Goal: Task Accomplishment & Management: Manage account settings

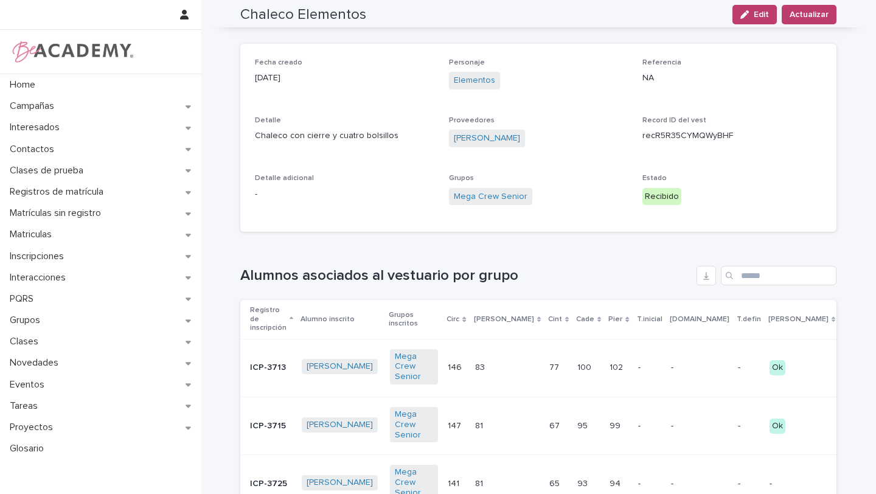
scroll to position [11, 0]
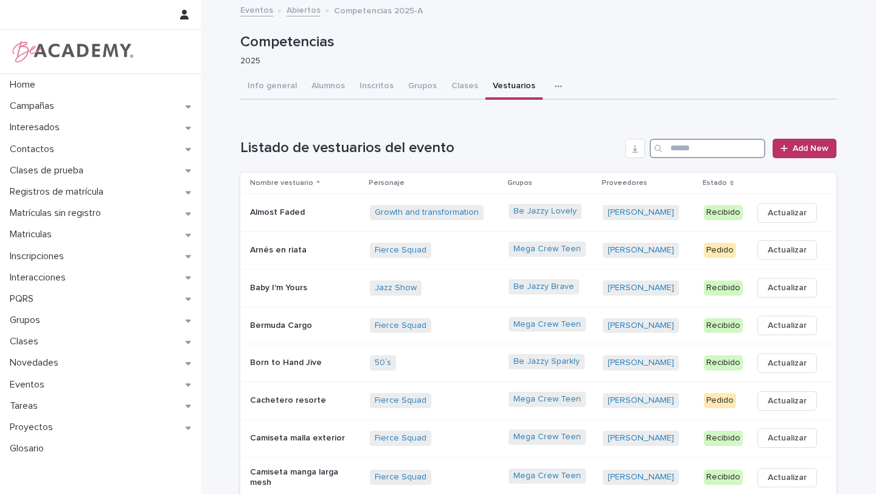
click at [716, 143] on input "Search" at bounding box center [708, 148] width 116 height 19
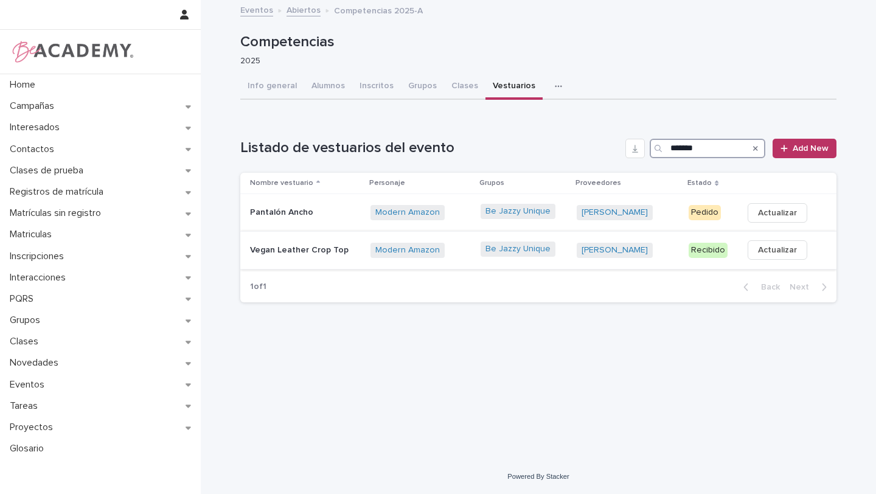
type input "*******"
click at [655, 256] on div "[PERSON_NAME] + 0" at bounding box center [628, 250] width 102 height 15
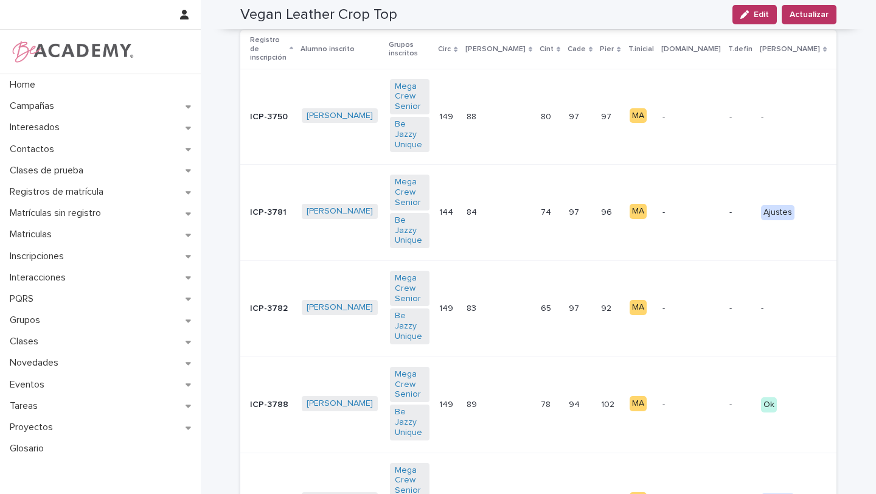
scroll to position [316, 0]
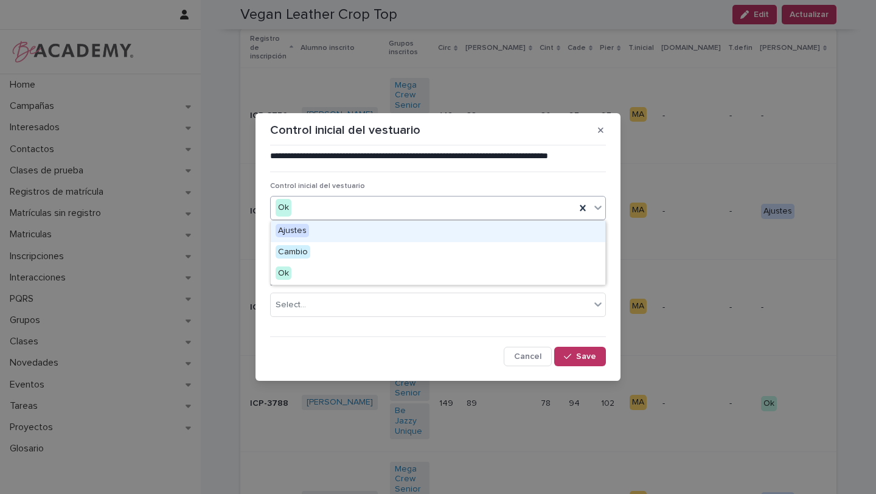
click at [596, 209] on icon at bounding box center [598, 207] width 12 height 12
click at [529, 226] on div "Ajustes" at bounding box center [438, 231] width 335 height 21
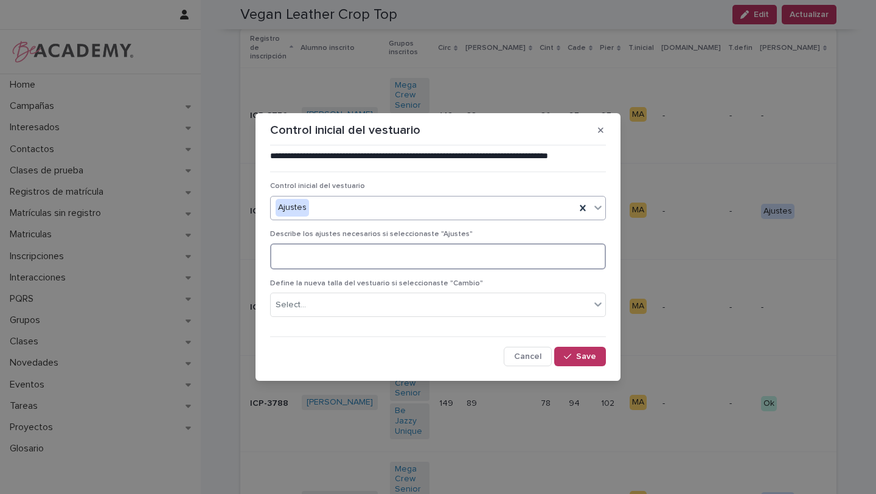
click at [528, 262] on textarea at bounding box center [438, 256] width 336 height 26
type textarea "**********"
click at [583, 351] on button "Save" at bounding box center [580, 356] width 52 height 19
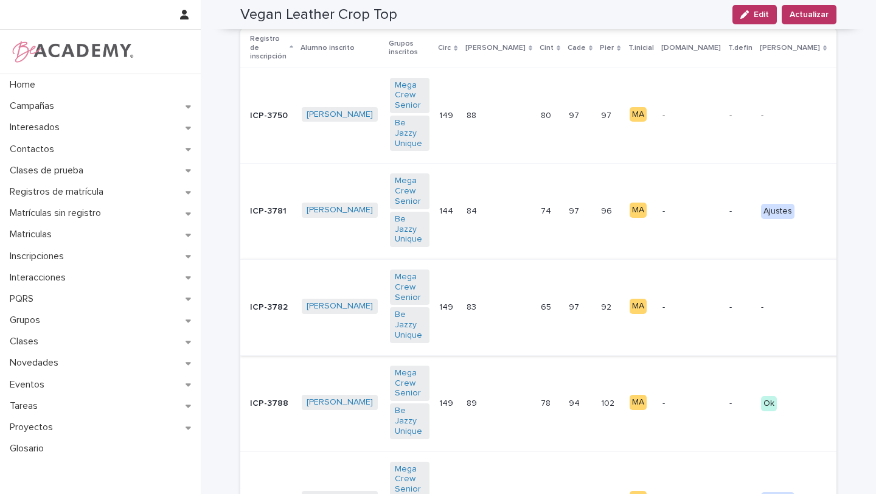
click at [872, 298] on button "C" at bounding box center [885, 307] width 27 height 19
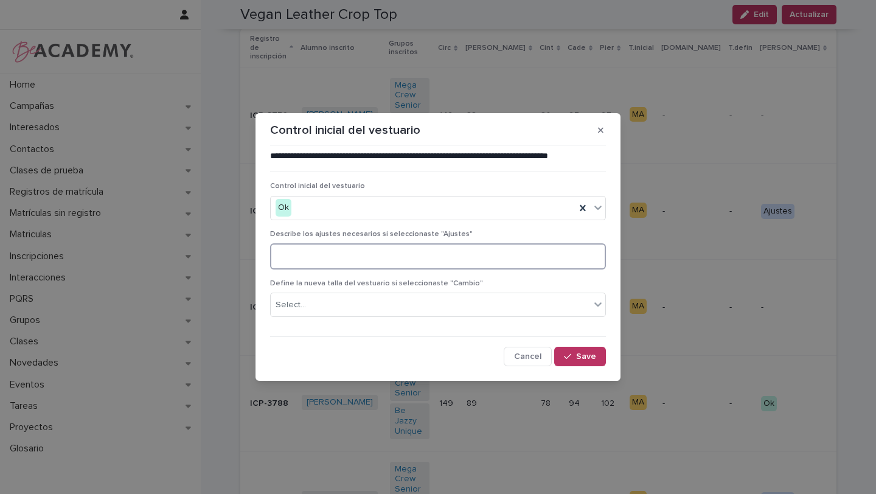
click at [537, 259] on textarea at bounding box center [438, 256] width 336 height 26
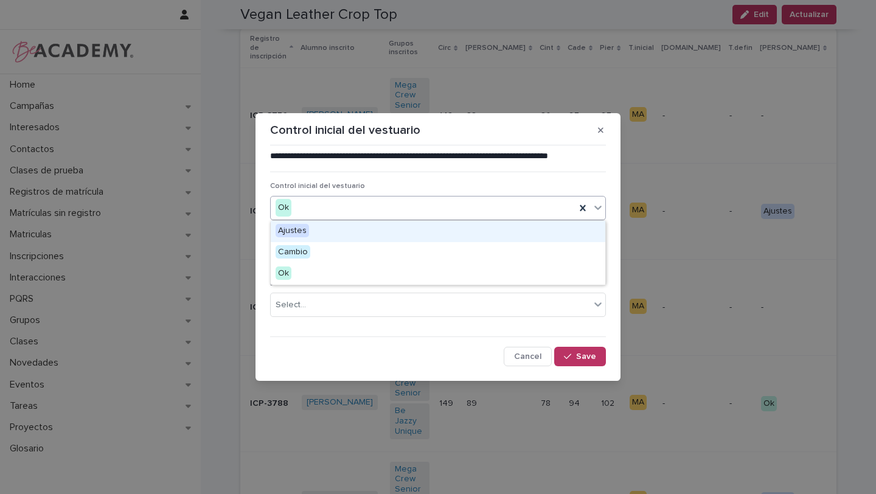
click at [598, 203] on icon at bounding box center [598, 207] width 12 height 12
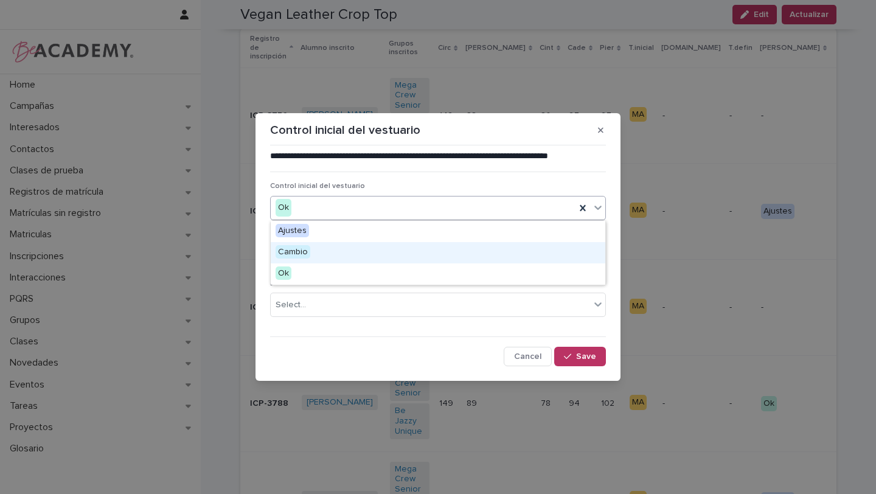
click at [549, 259] on div "Cambio" at bounding box center [438, 252] width 335 height 21
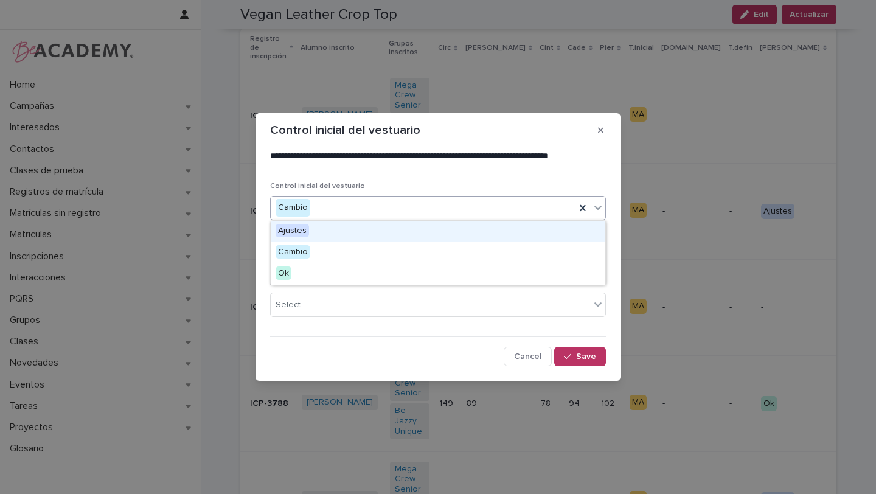
click at [601, 208] on icon at bounding box center [598, 207] width 12 height 12
click at [555, 234] on div "Ajustes" at bounding box center [438, 231] width 335 height 21
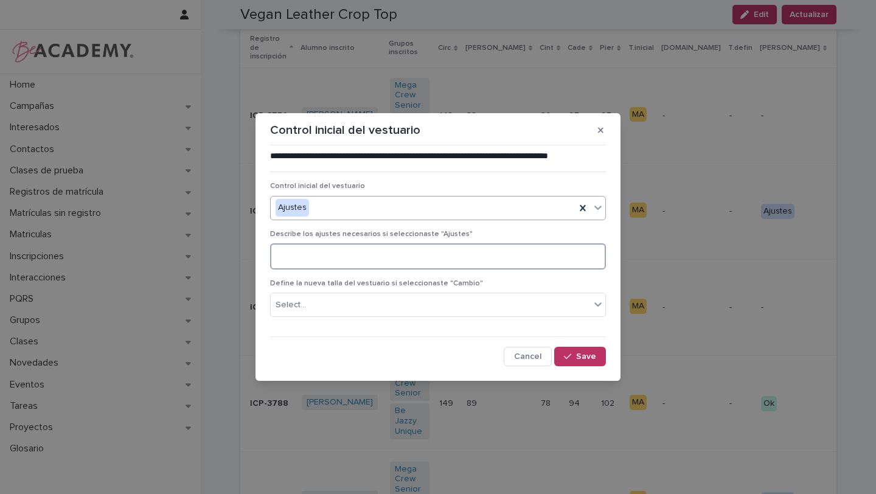
click at [543, 259] on textarea at bounding box center [438, 256] width 336 height 26
type textarea "**********"
click at [600, 354] on button "Save" at bounding box center [580, 356] width 52 height 19
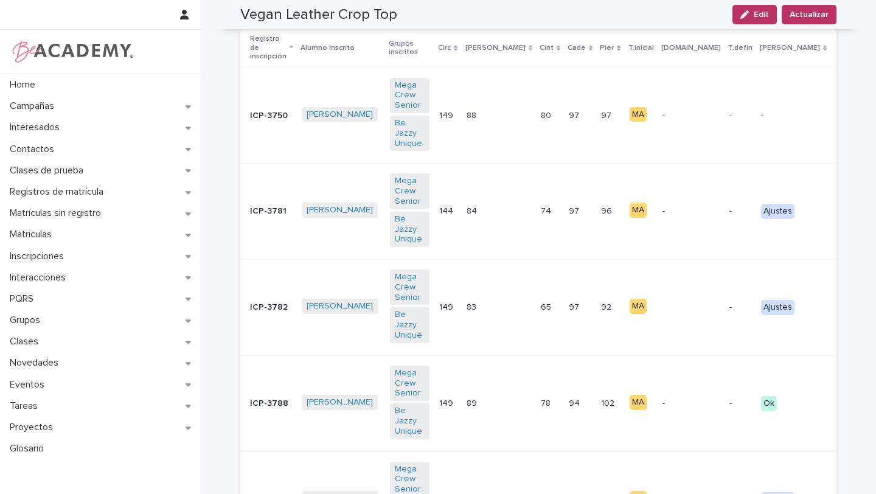
click at [872, 490] on button "C" at bounding box center [885, 499] width 27 height 19
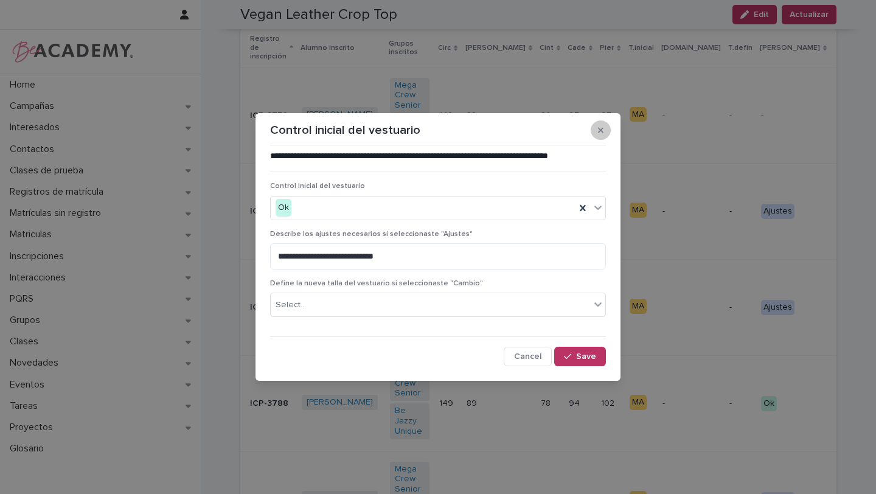
click at [598, 131] on icon "button" at bounding box center [600, 130] width 5 height 9
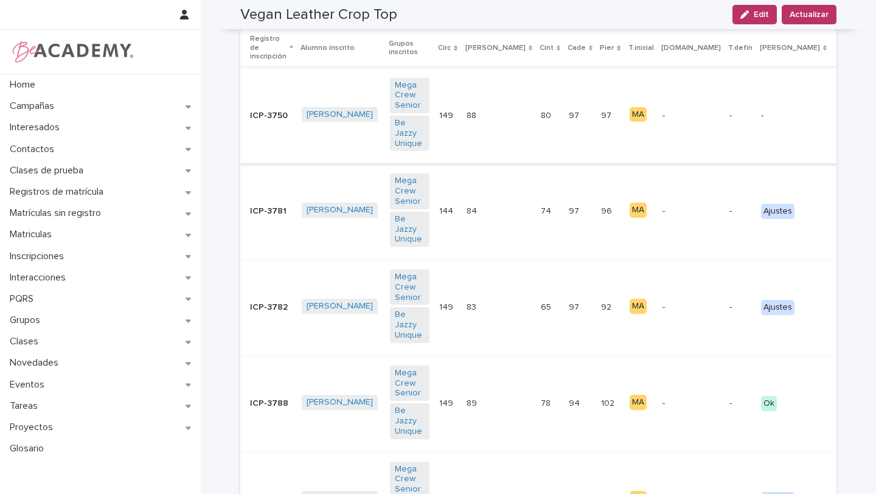
click at [872, 106] on button "C" at bounding box center [885, 115] width 27 height 19
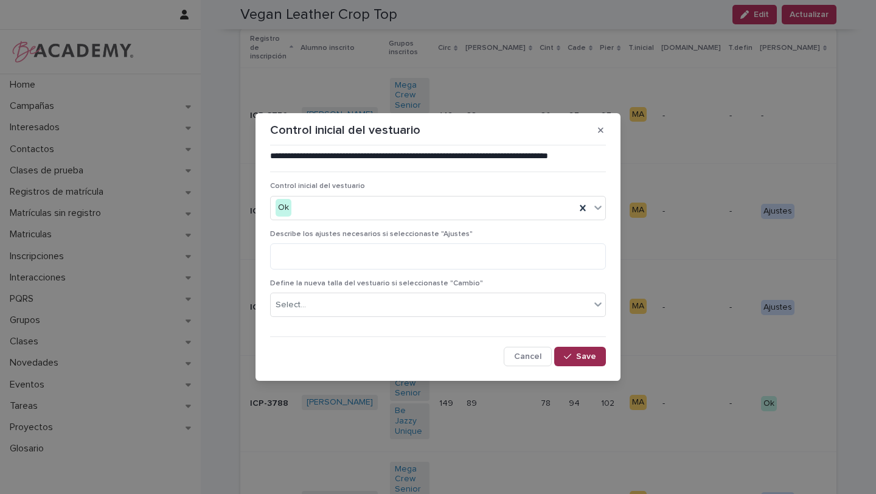
click at [591, 359] on span "Save" at bounding box center [586, 356] width 20 height 9
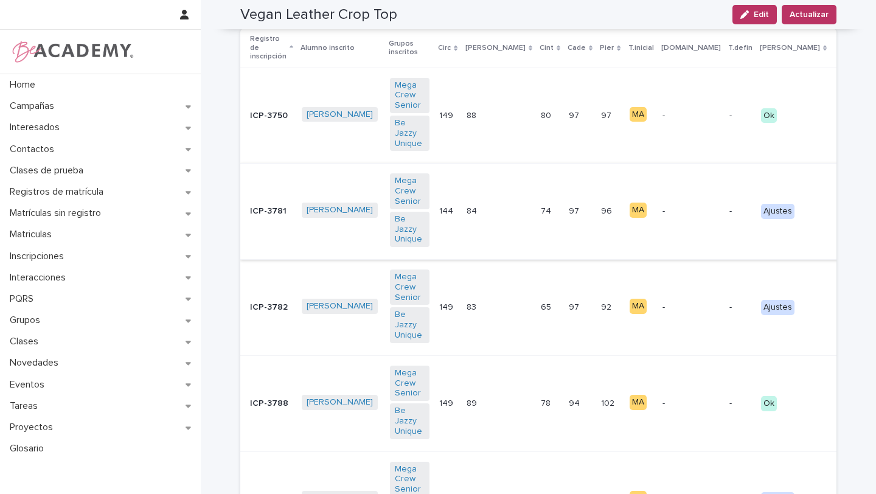
click at [872, 202] on button "C" at bounding box center [885, 211] width 27 height 19
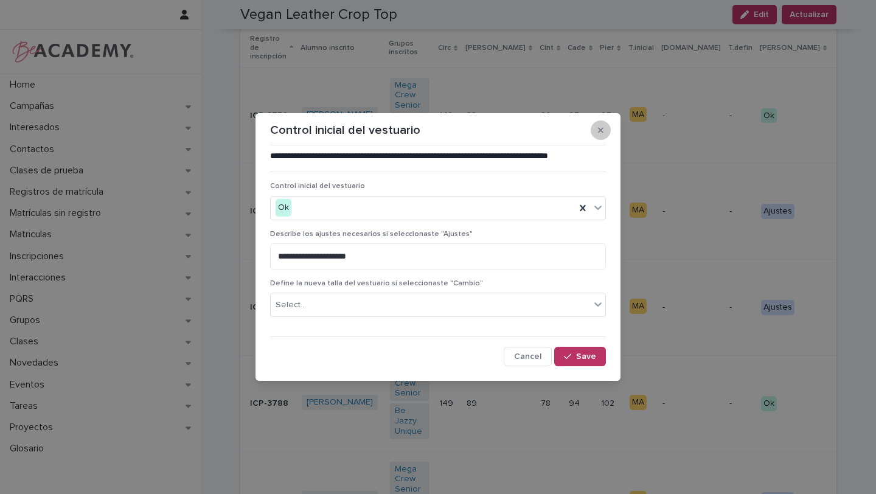
click at [600, 133] on icon "button" at bounding box center [600, 130] width 5 height 9
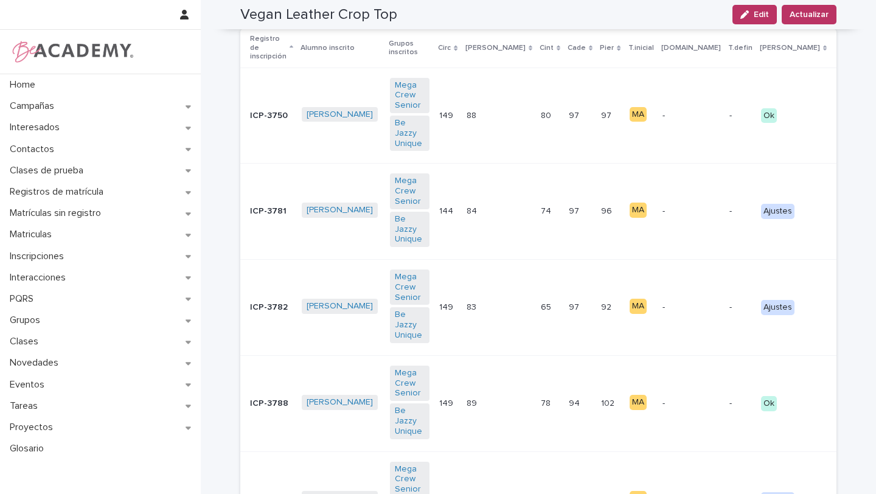
click at [600, 164] on td "96 96" at bounding box center [610, 212] width 28 height 96
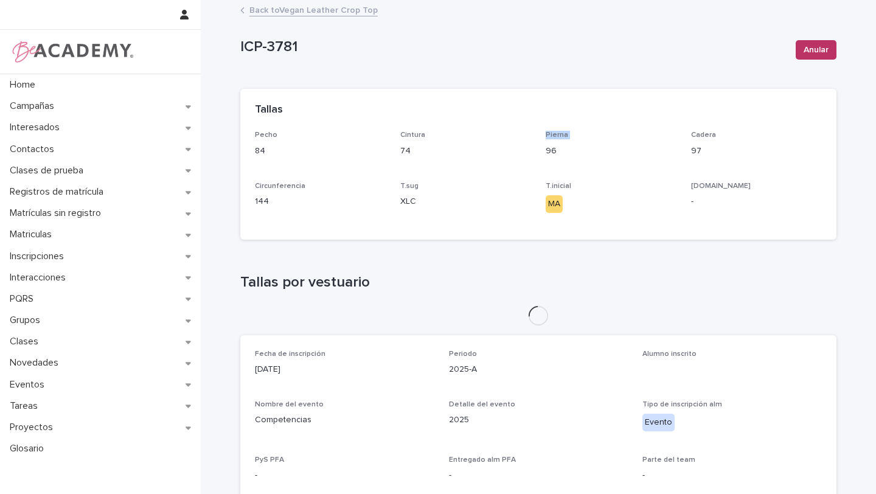
click at [600, 134] on p "Pierna" at bounding box center [611, 135] width 131 height 9
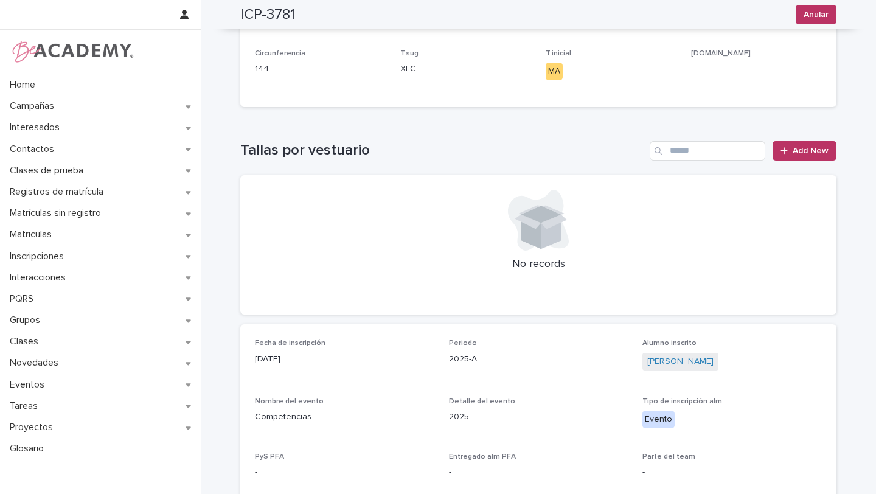
scroll to position [145, 0]
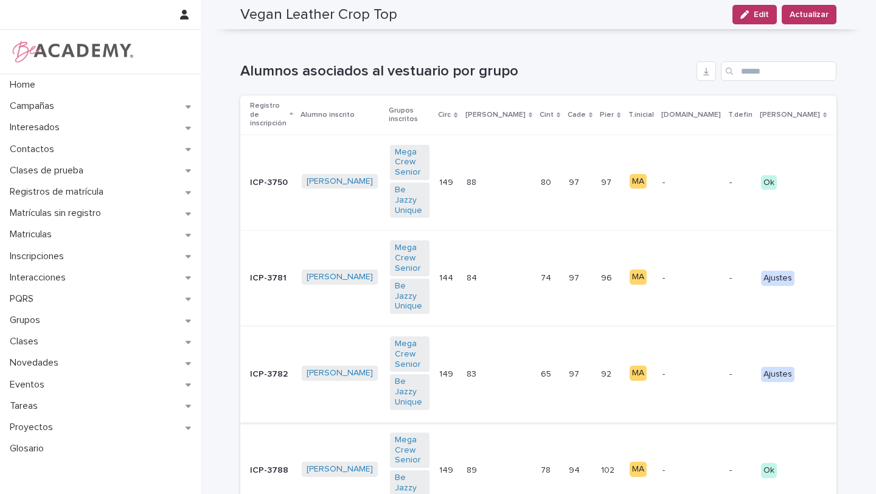
scroll to position [260, 0]
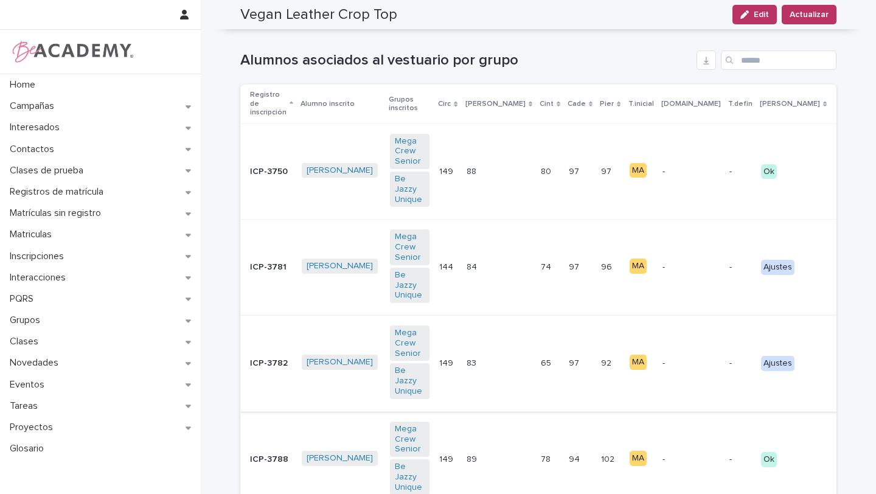
click at [876, 357] on span "C" at bounding box center [885, 363] width 6 height 12
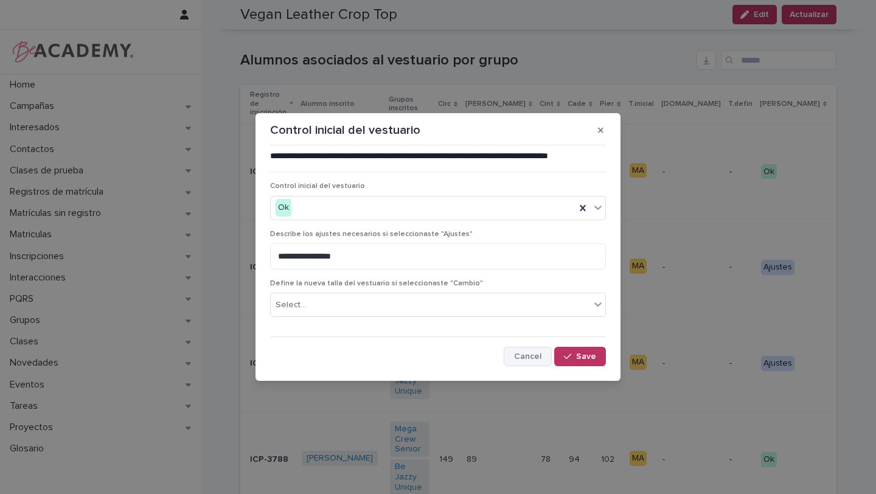
click at [540, 355] on span "Cancel" at bounding box center [527, 356] width 27 height 9
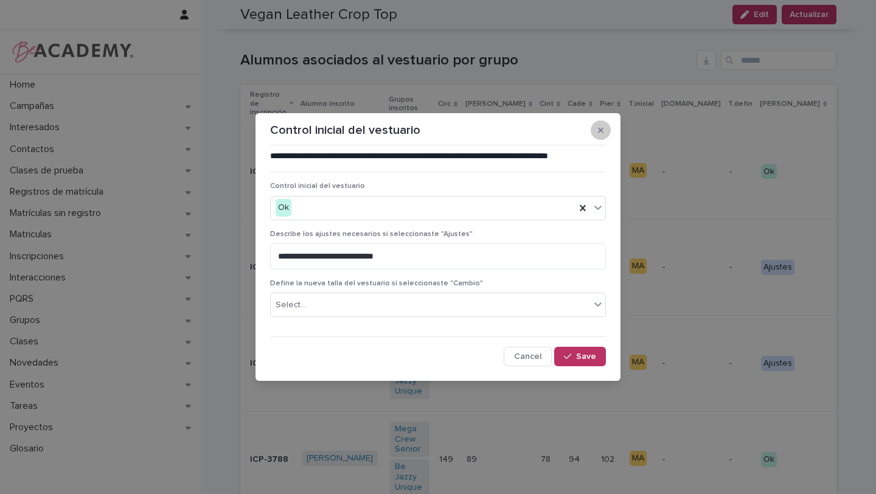
click at [600, 127] on icon "button" at bounding box center [600, 130] width 5 height 9
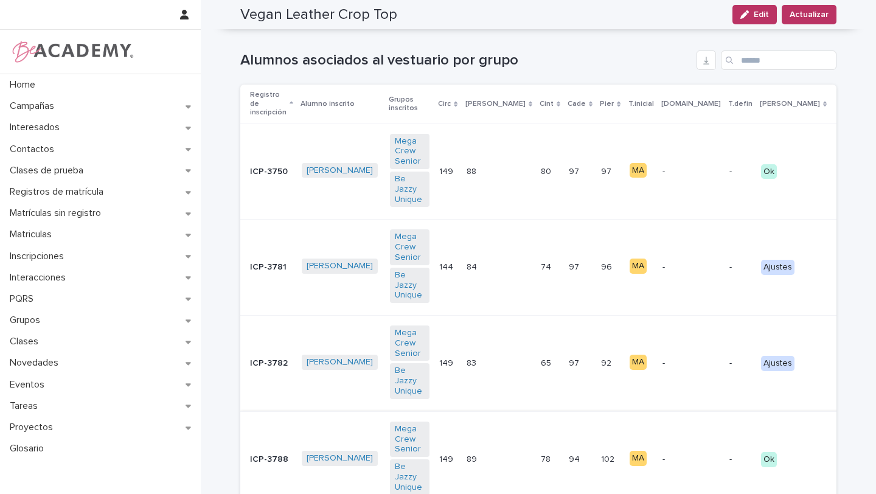
scroll to position [353, 0]
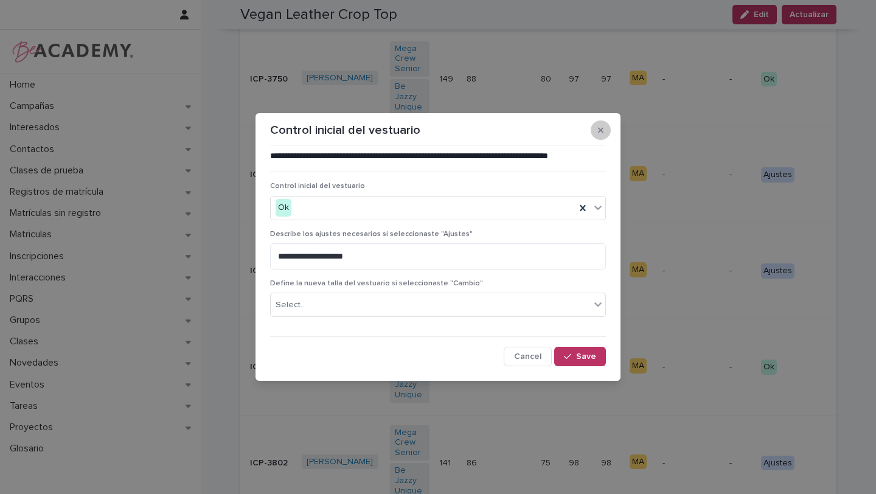
click at [604, 136] on button "button" at bounding box center [601, 130] width 20 height 19
